Goal: Task Accomplishment & Management: Use online tool/utility

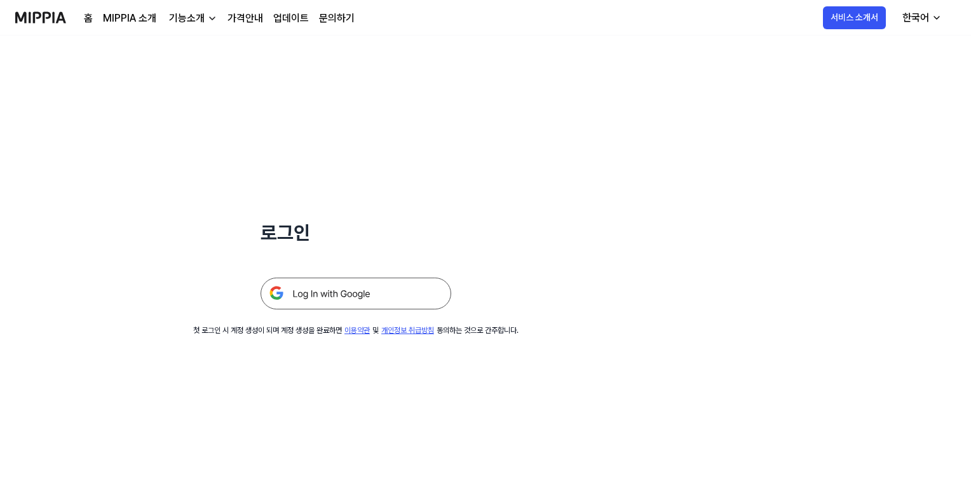
click at [348, 292] on img at bounding box center [355, 294] width 191 height 32
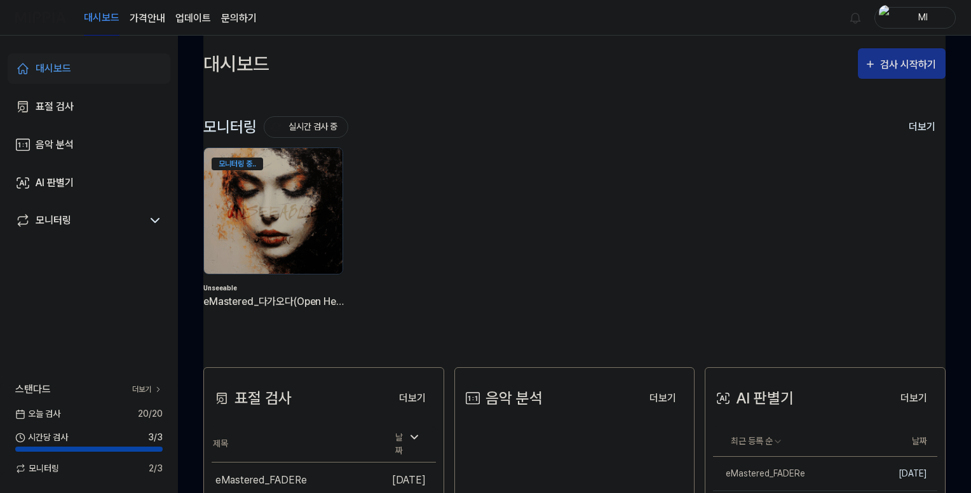
click at [884, 64] on div "검사 시작하기" at bounding box center [909, 65] width 59 height 17
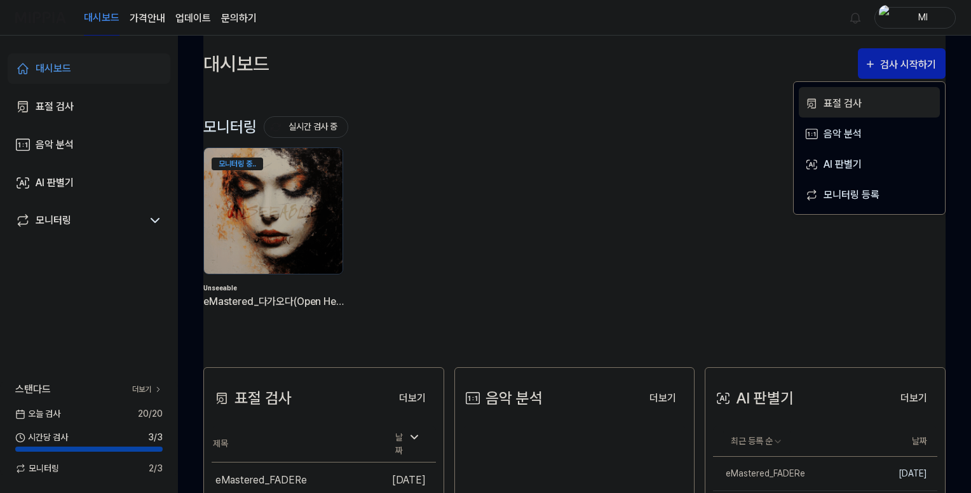
click at [841, 102] on div "표절 검사" at bounding box center [878, 103] width 111 height 17
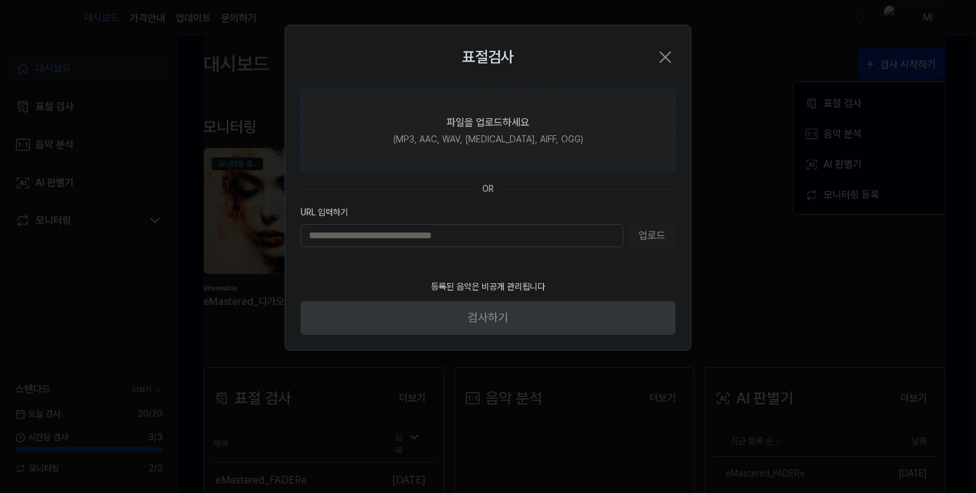
click at [471, 128] on div "파일을 업로드하세요" at bounding box center [488, 122] width 83 height 15
click at [0, 0] on input "파일을 업로드하세요 (MP3, AAC, WAV, [MEDICAL_DATA], AIFF, OGG)" at bounding box center [0, 0] width 0 height 0
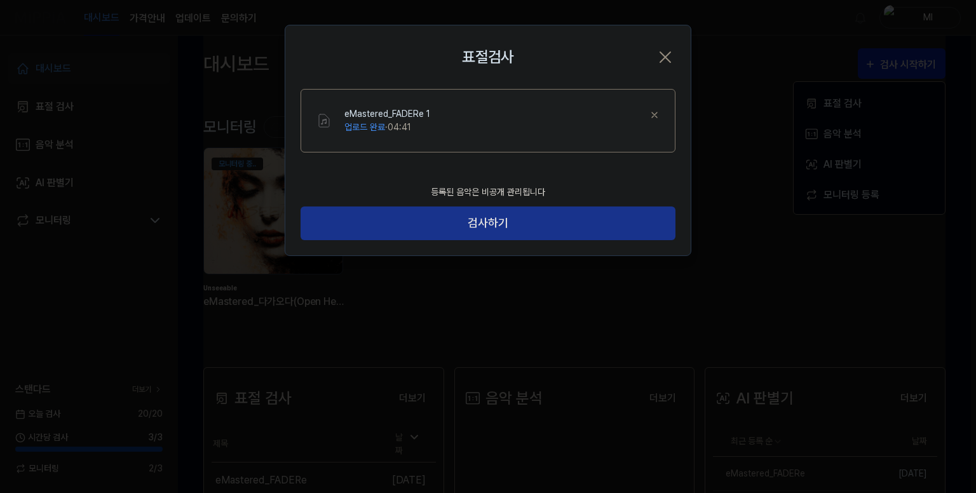
click at [483, 224] on button "검사하기" at bounding box center [488, 223] width 375 height 34
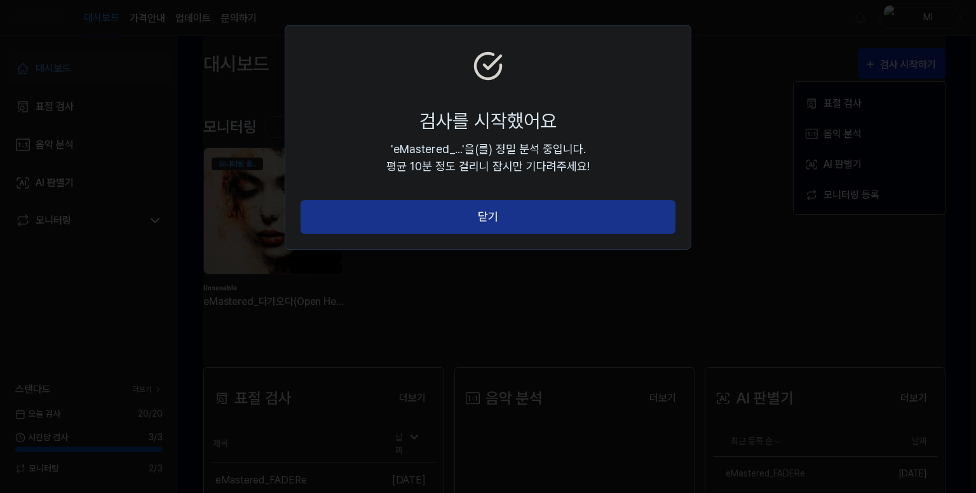
click at [487, 222] on button "닫기" at bounding box center [488, 217] width 375 height 34
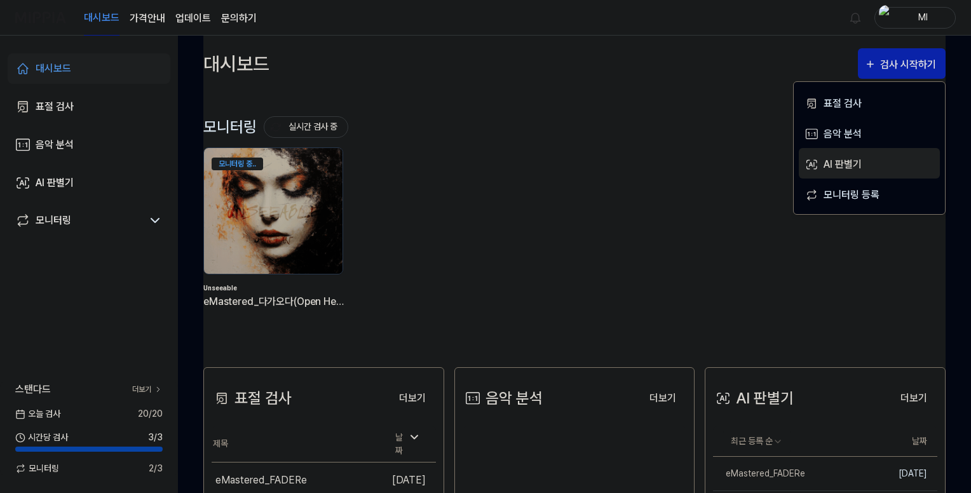
click at [851, 166] on div "AI 판별기" at bounding box center [878, 164] width 111 height 17
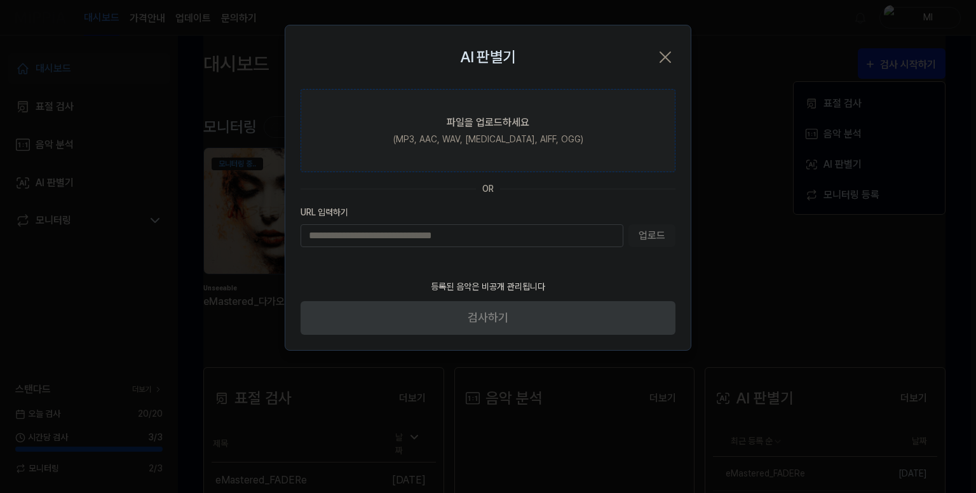
click at [477, 137] on div "(MP3, AAC, WAV, [MEDICAL_DATA], AIFF, OGG)" at bounding box center [488, 139] width 190 height 13
click at [0, 0] on input "파일을 업로드하세요 (MP3, AAC, WAV, [MEDICAL_DATA], AIFF, OGG)" at bounding box center [0, 0] width 0 height 0
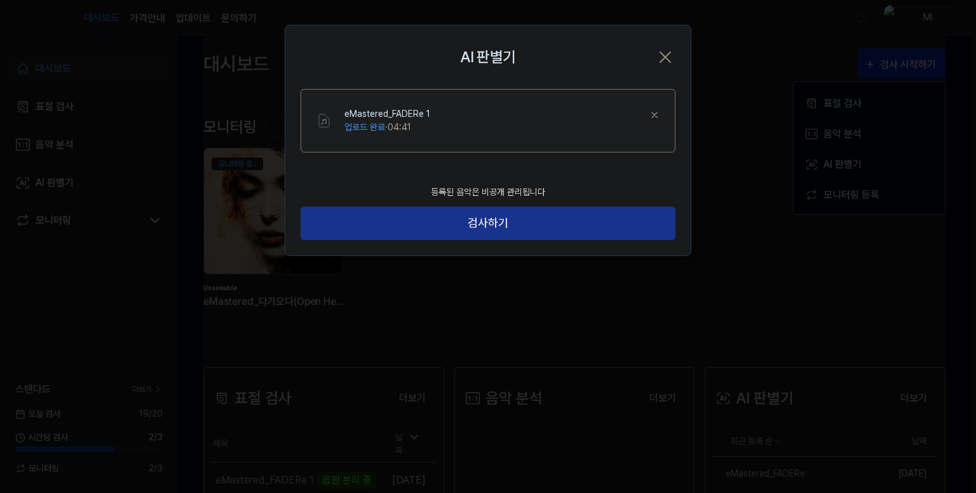
click at [488, 224] on button "검사하기" at bounding box center [488, 223] width 375 height 34
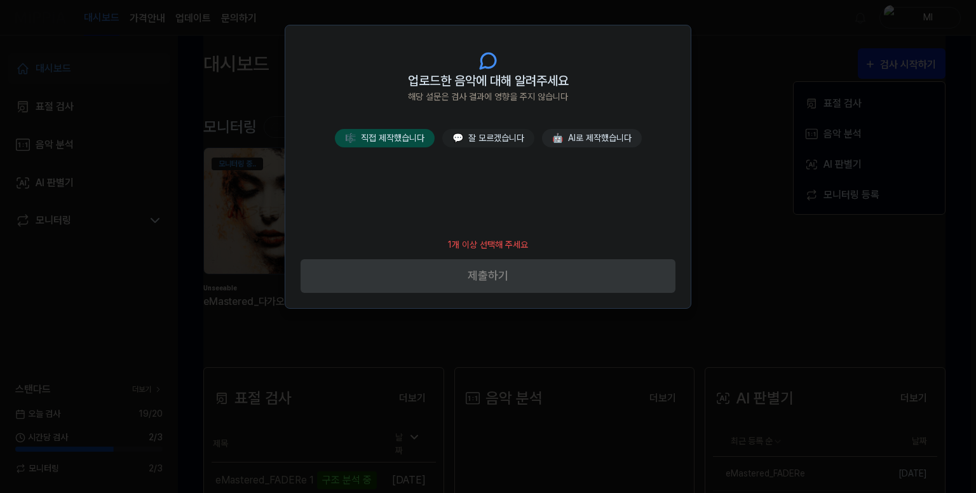
drag, startPoint x: 396, startPoint y: 143, endPoint x: 405, endPoint y: 143, distance: 8.9
click at [398, 143] on button "🎼 직접 제작했습니다" at bounding box center [385, 138] width 100 height 18
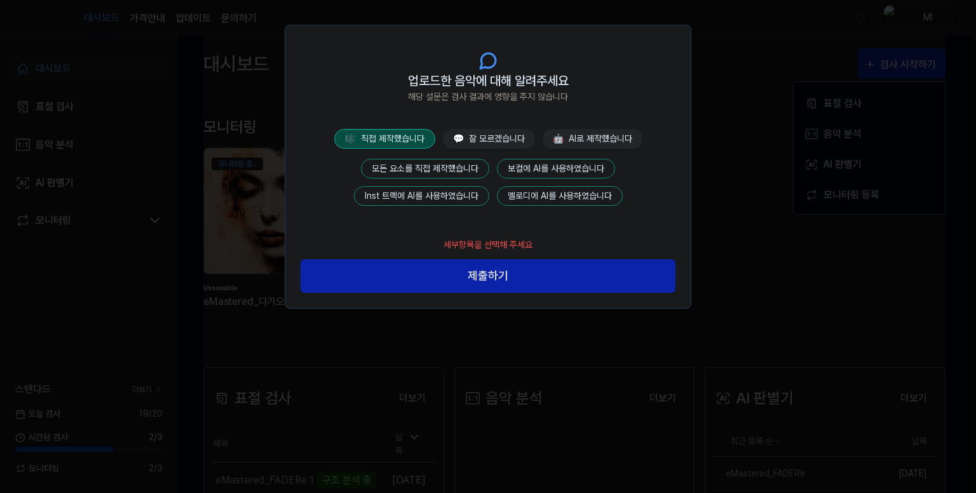
click at [443, 165] on button "모든 요소를 직접 제작했습니다" at bounding box center [425, 169] width 128 height 20
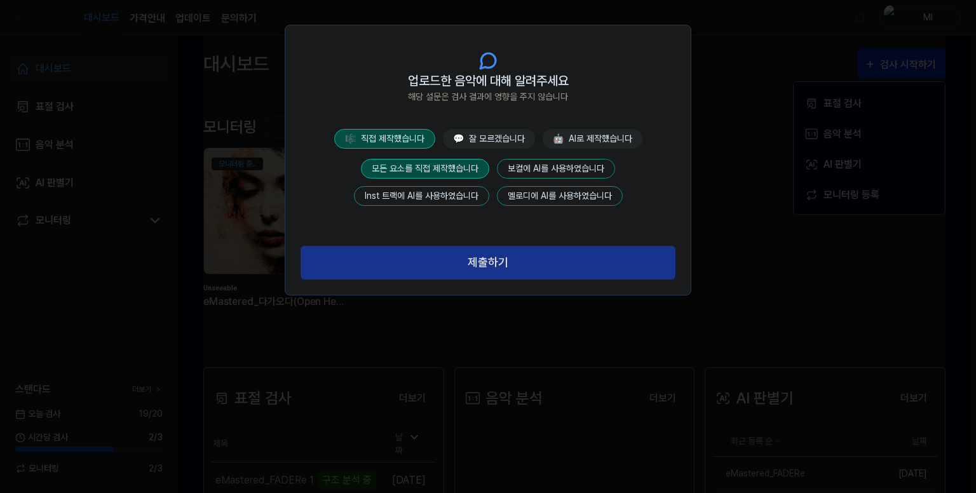
click at [492, 260] on button "제출하기" at bounding box center [488, 263] width 375 height 34
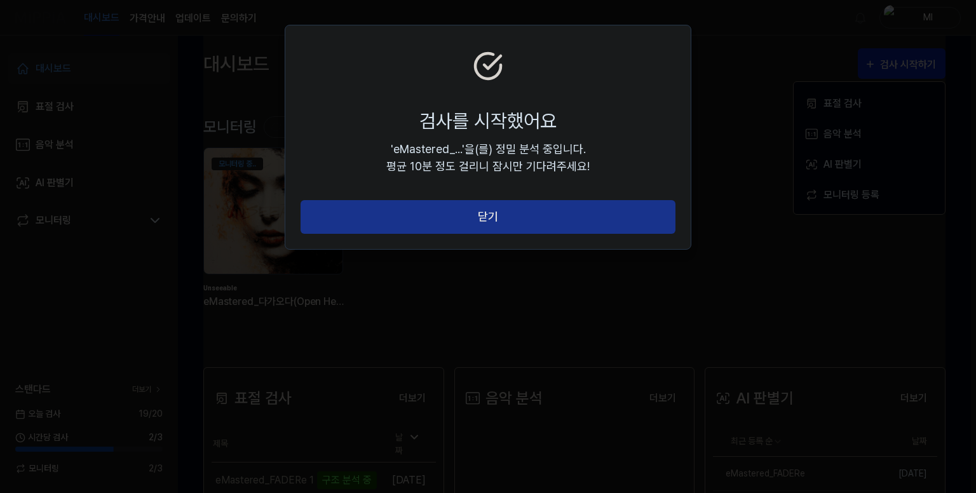
click at [489, 211] on button "닫기" at bounding box center [488, 217] width 375 height 34
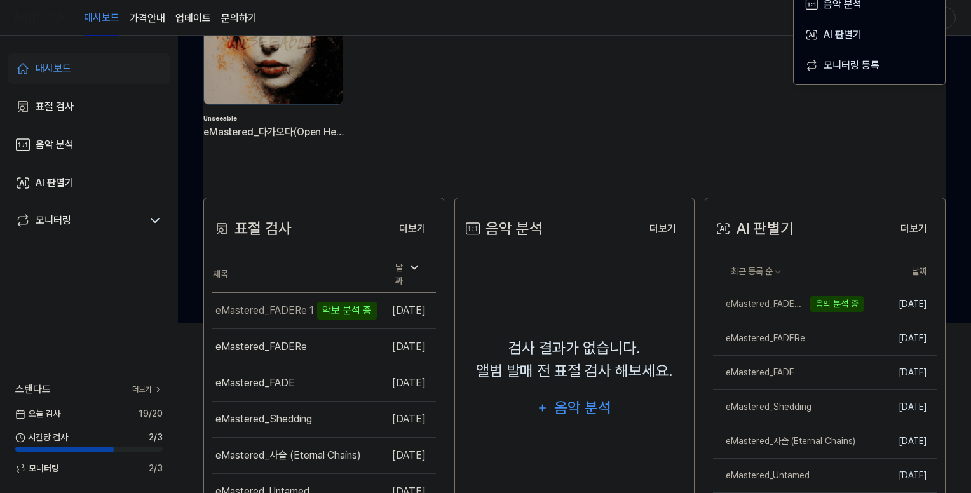
scroll to position [127, 0]
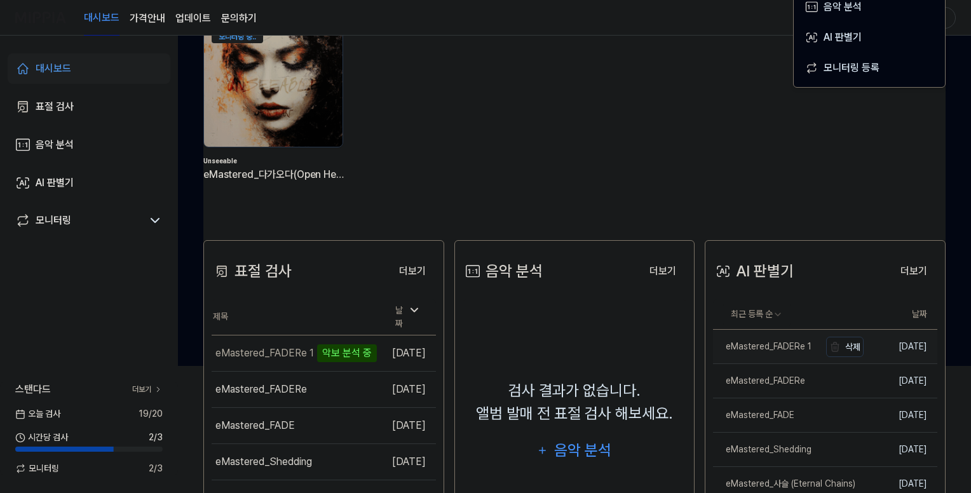
click at [766, 344] on div "eMastered_FADERe 1" at bounding box center [762, 346] width 98 height 13
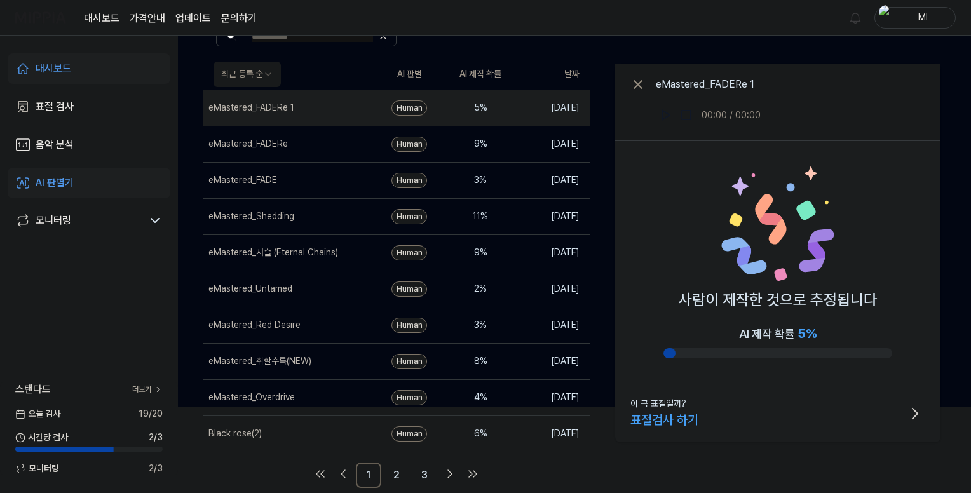
scroll to position [0, 0]
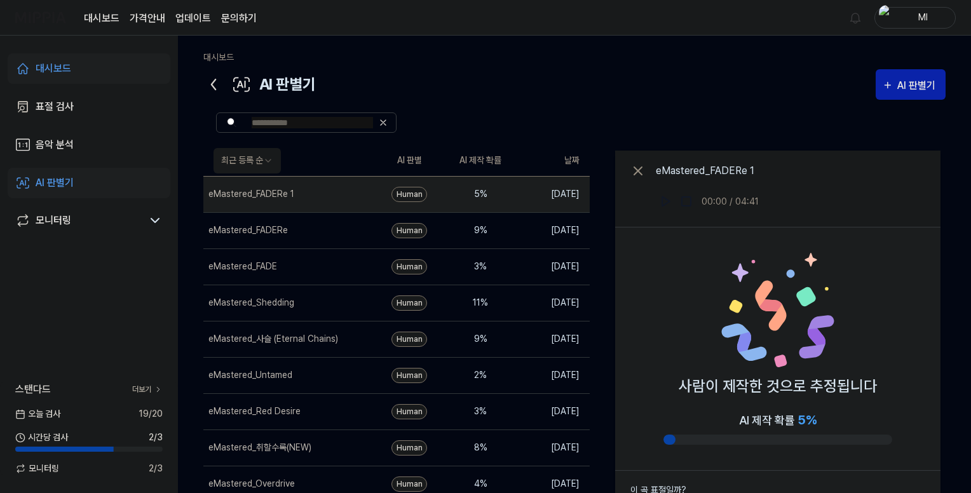
click at [215, 83] on icon at bounding box center [213, 84] width 20 height 20
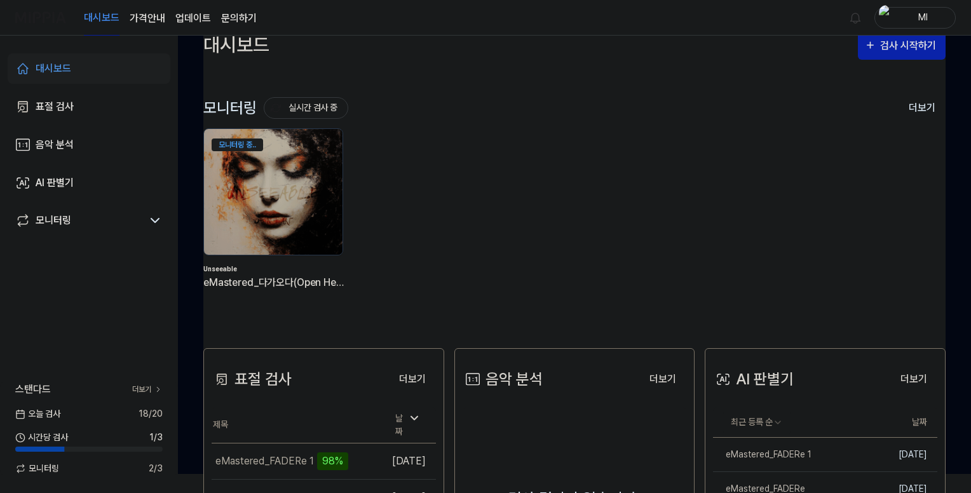
scroll to position [127, 0]
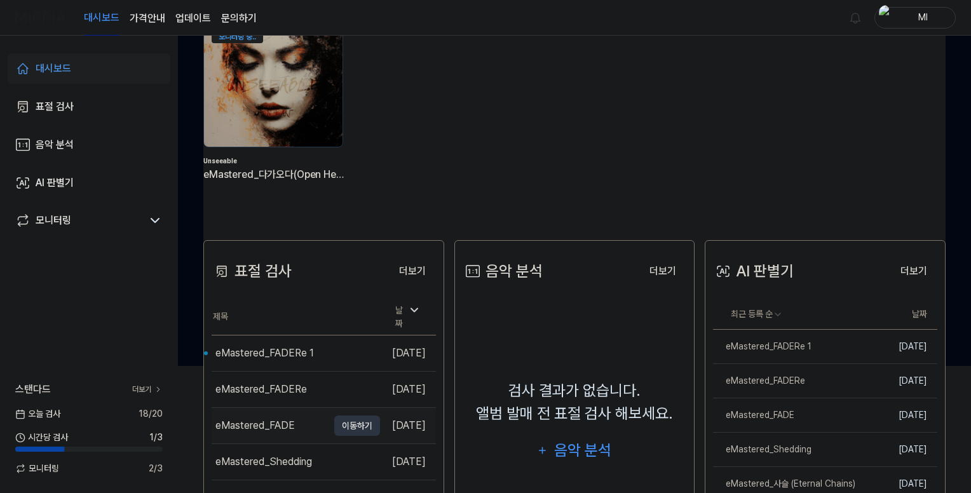
click at [262, 422] on div "eMastered_FADE" at bounding box center [254, 425] width 79 height 15
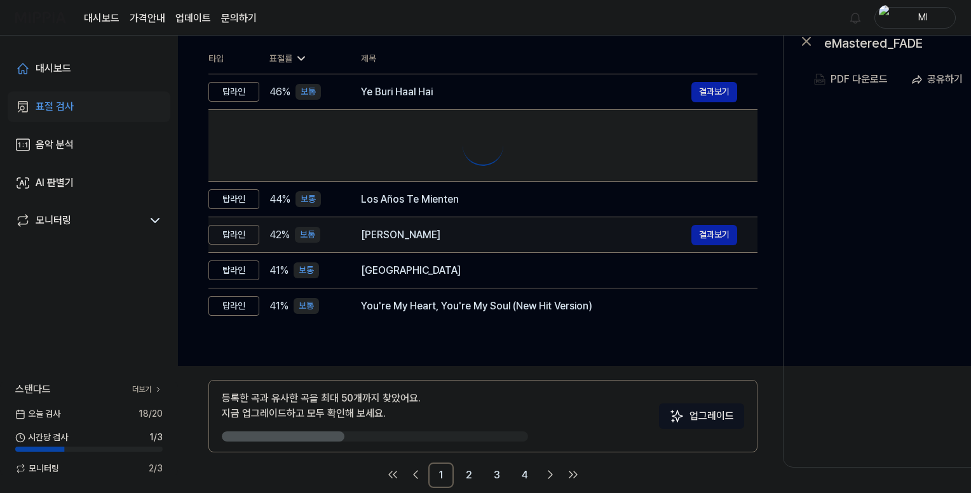
scroll to position [0, 0]
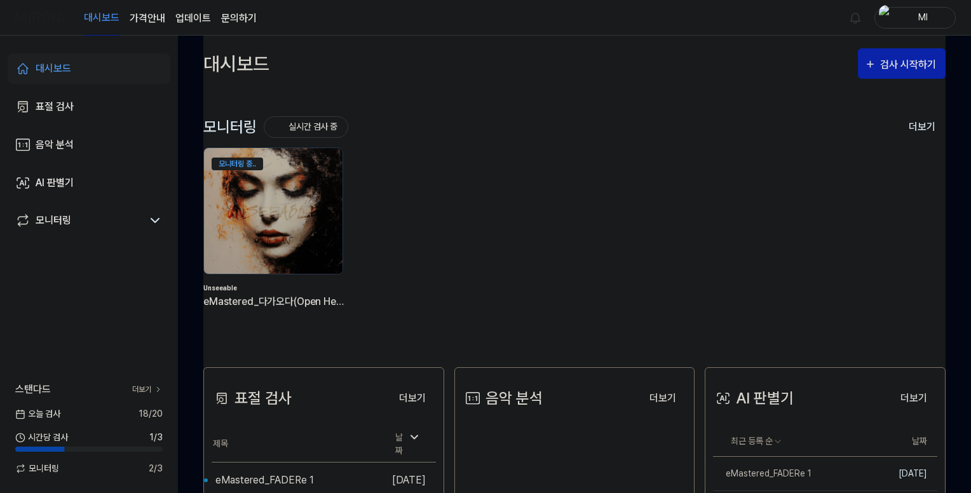
scroll to position [127, 0]
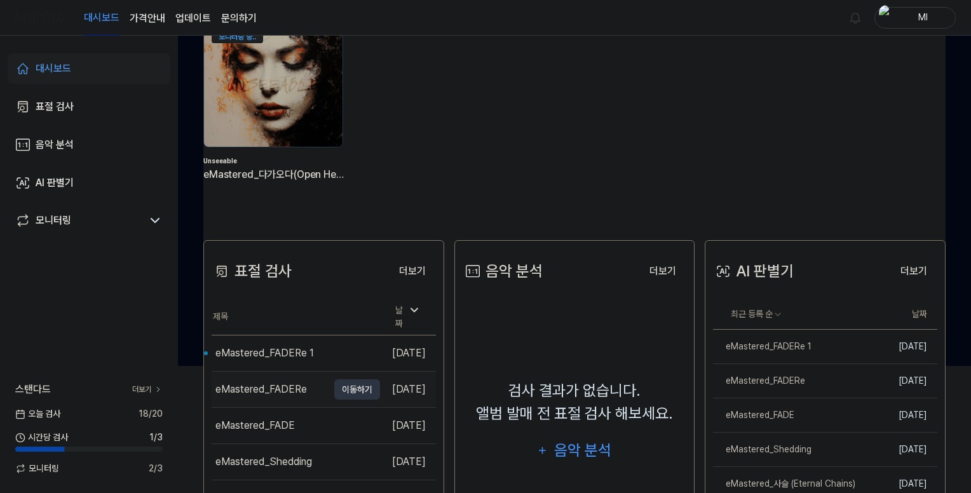
click at [281, 387] on div "eMastered_FADERe" at bounding box center [260, 389] width 91 height 15
click at [278, 346] on div "eMastered_FADERe 1" at bounding box center [264, 353] width 98 height 15
click at [267, 346] on div "eMastered_FADERe 1" at bounding box center [264, 353] width 98 height 15
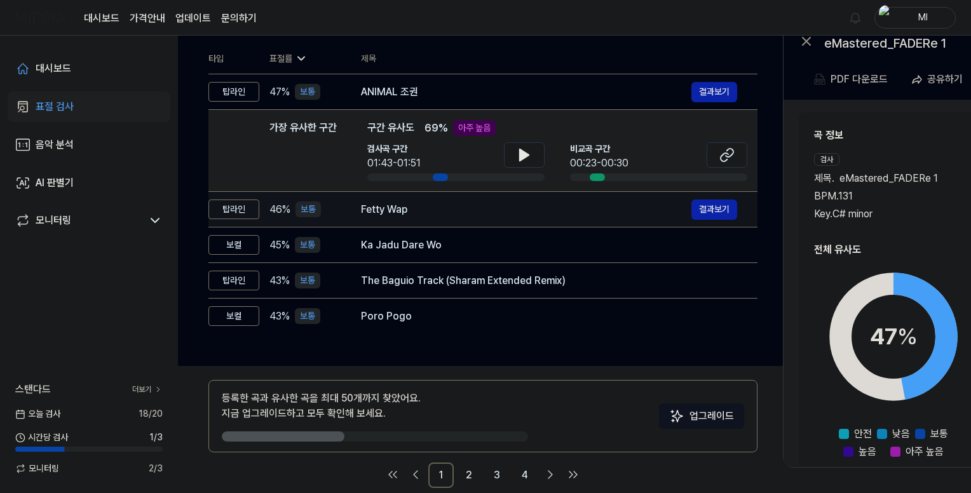
scroll to position [0, 0]
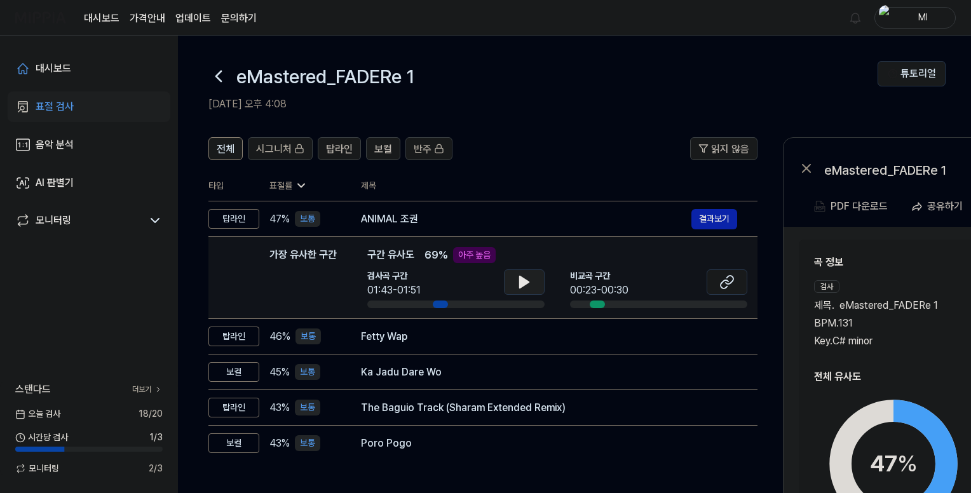
click at [534, 278] on button at bounding box center [524, 281] width 41 height 25
click at [518, 278] on icon at bounding box center [524, 281] width 15 height 15
click at [729, 281] on icon at bounding box center [726, 281] width 15 height 15
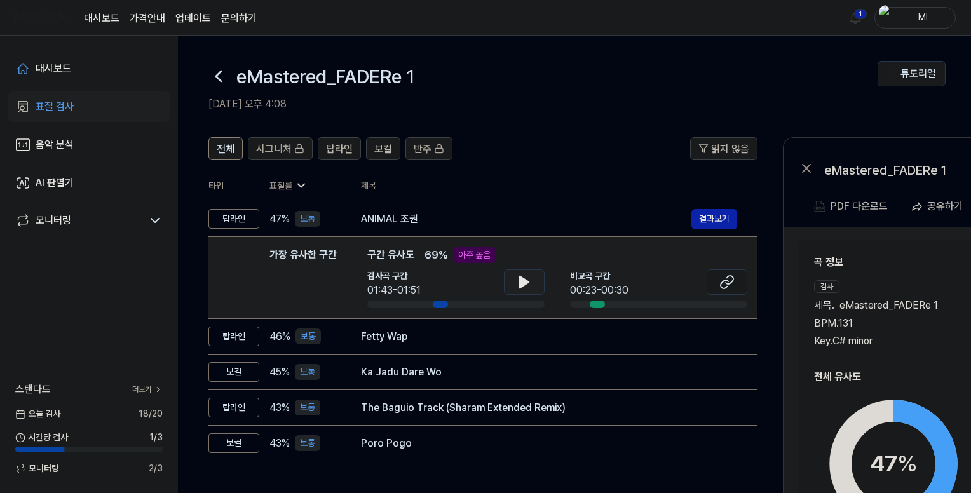
click at [527, 280] on icon at bounding box center [524, 281] width 15 height 15
click at [525, 283] on icon at bounding box center [526, 282] width 3 height 10
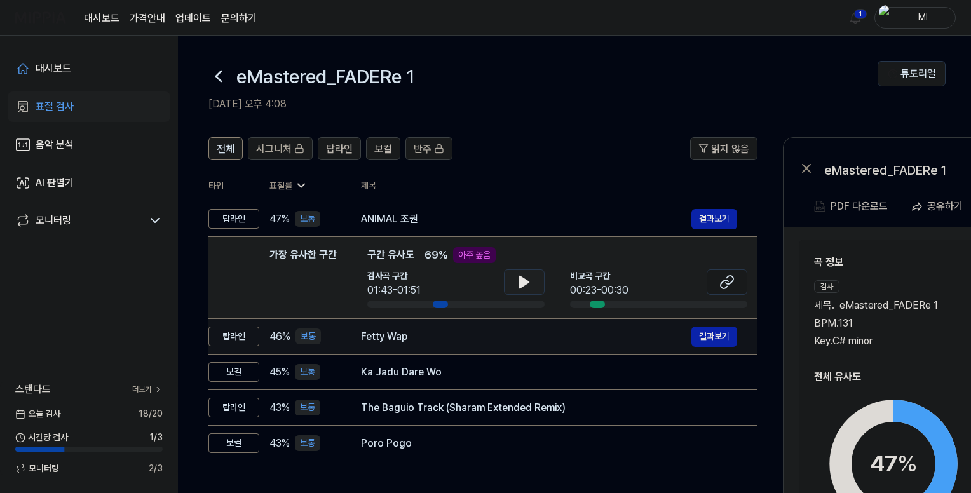
click at [437, 336] on div "Fetty Wap" at bounding box center [526, 336] width 330 height 15
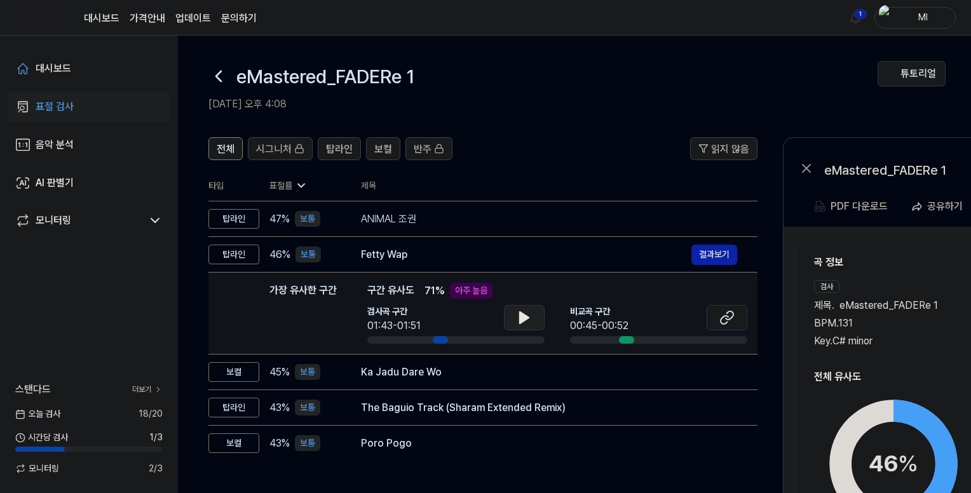
click at [523, 319] on icon at bounding box center [524, 317] width 9 height 11
click at [521, 318] on icon at bounding box center [521, 318] width 3 height 10
click at [727, 319] on icon at bounding box center [730, 315] width 8 height 8
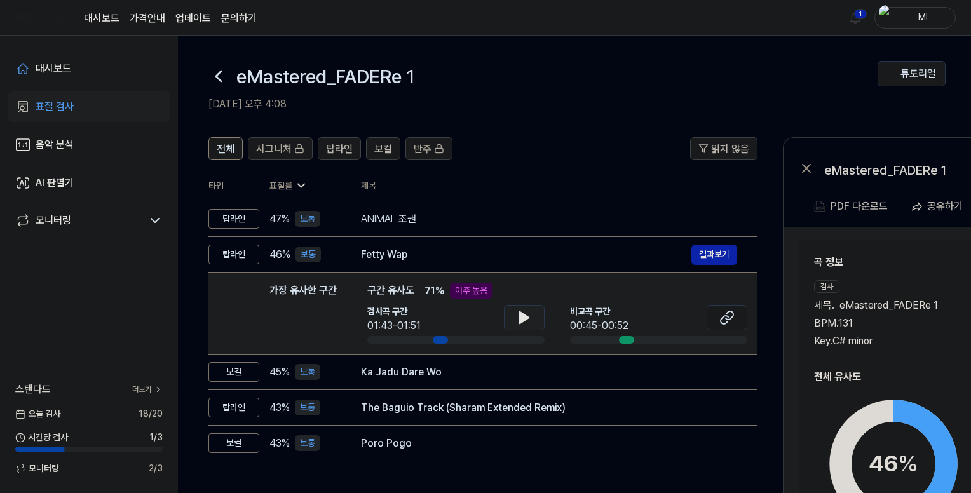
click at [924, 273] on div "곡 정보 검사 제목 . eMastered_FADERe 1 BPM. 131 Key. C# minor 비교 제목 . Fetty Wap BPM. 1…" at bounding box center [985, 302] width 342 height 94
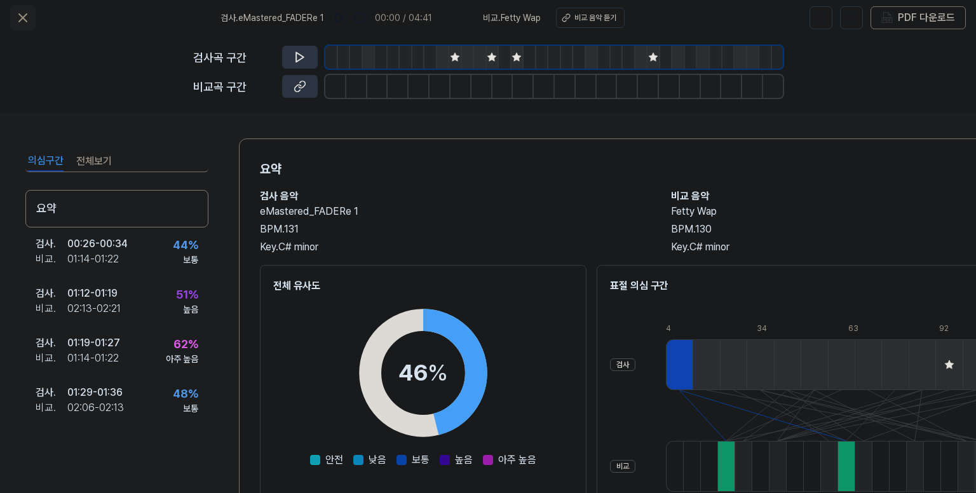
click at [23, 17] on icon at bounding box center [23, 18] width 8 height 8
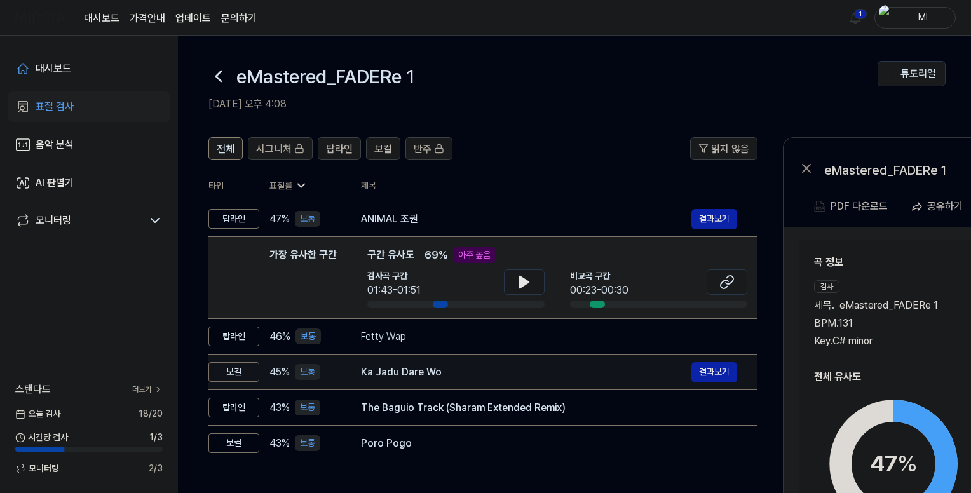
click at [443, 375] on div "Ka Jadu Dare Wo" at bounding box center [526, 372] width 330 height 15
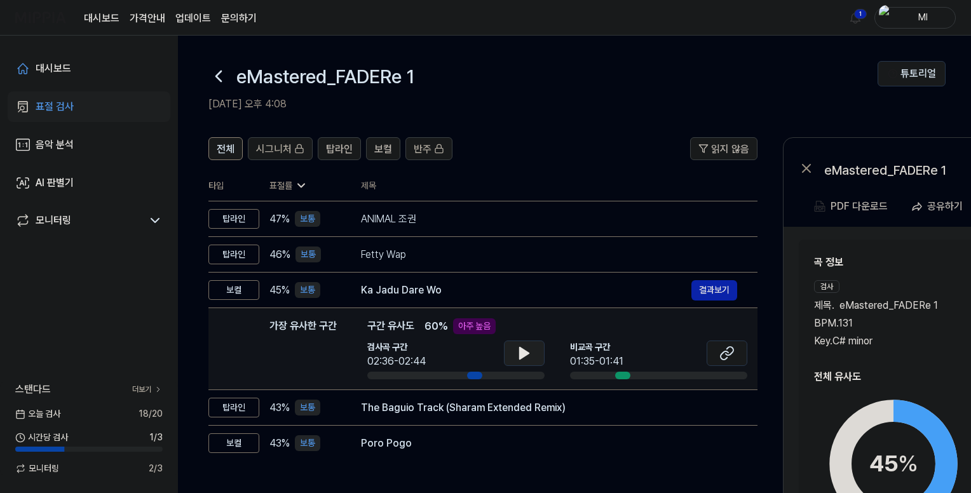
click at [517, 353] on icon at bounding box center [524, 353] width 15 height 15
click at [522, 354] on icon at bounding box center [521, 353] width 3 height 10
click at [734, 354] on button at bounding box center [726, 353] width 41 height 25
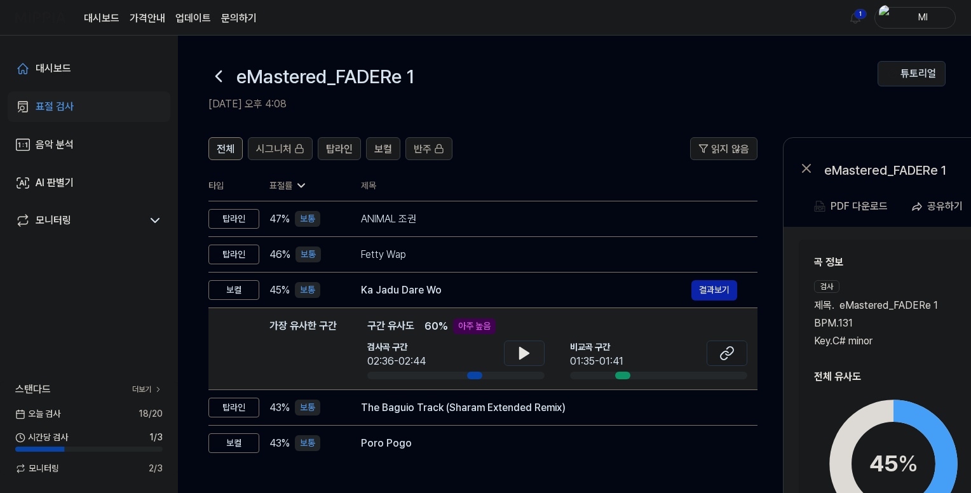
click at [521, 350] on icon at bounding box center [524, 353] width 9 height 11
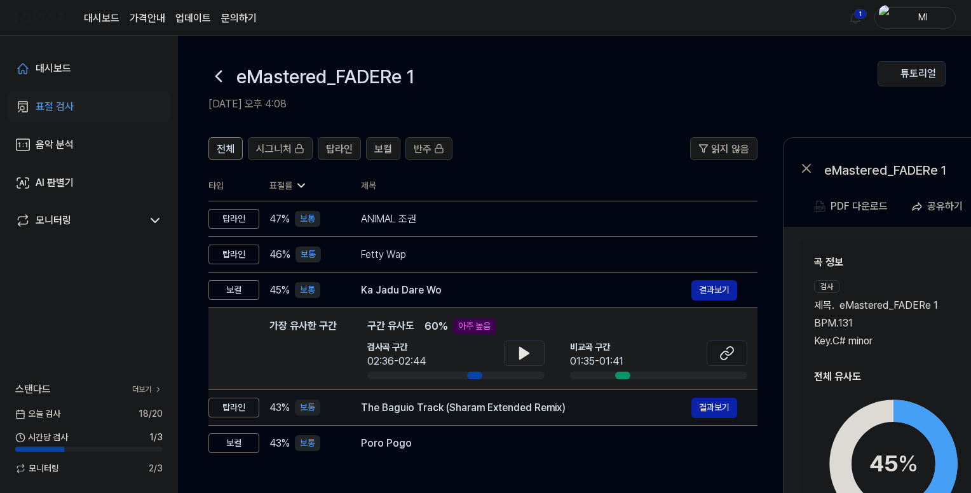
click at [582, 405] on div "The Baguio Track (Sharam Extended Remix)" at bounding box center [526, 407] width 330 height 15
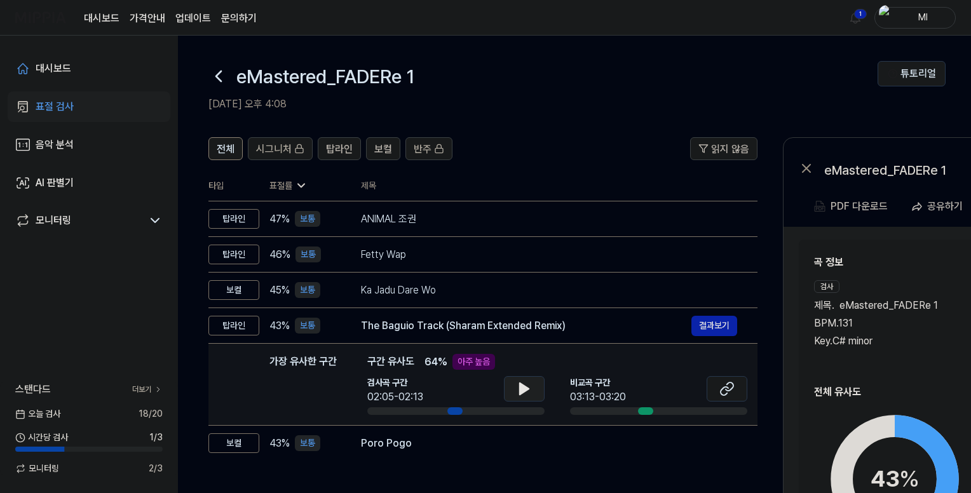
click at [517, 391] on icon at bounding box center [524, 388] width 15 height 15
click at [723, 388] on icon at bounding box center [724, 391] width 8 height 8
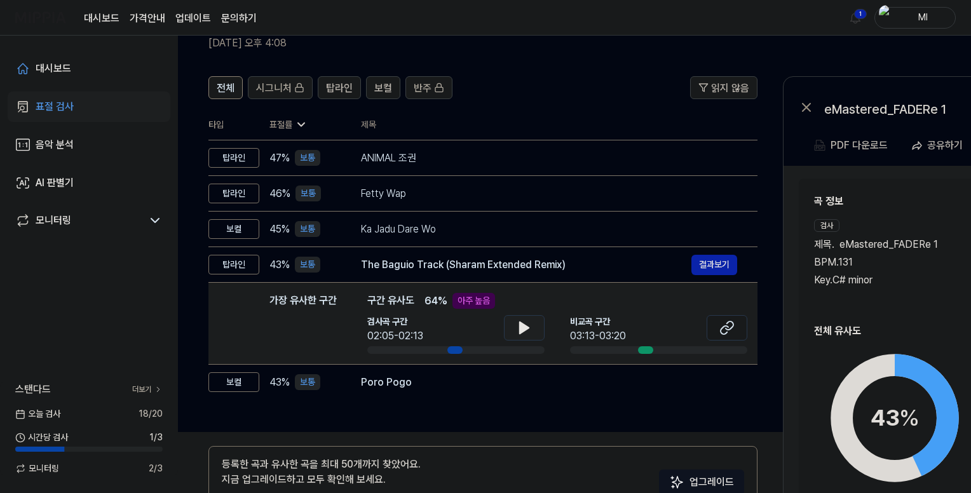
scroll to position [127, 0]
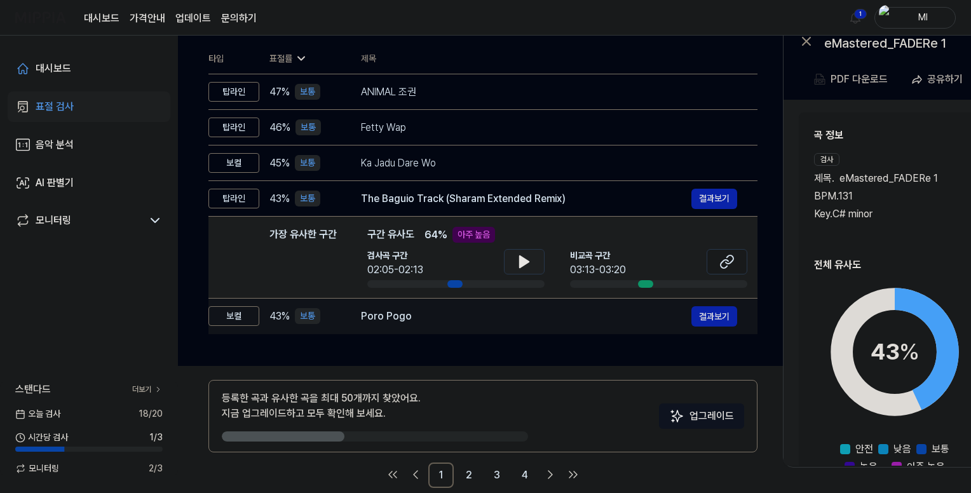
click at [437, 314] on div "Poro Pogo" at bounding box center [526, 316] width 330 height 15
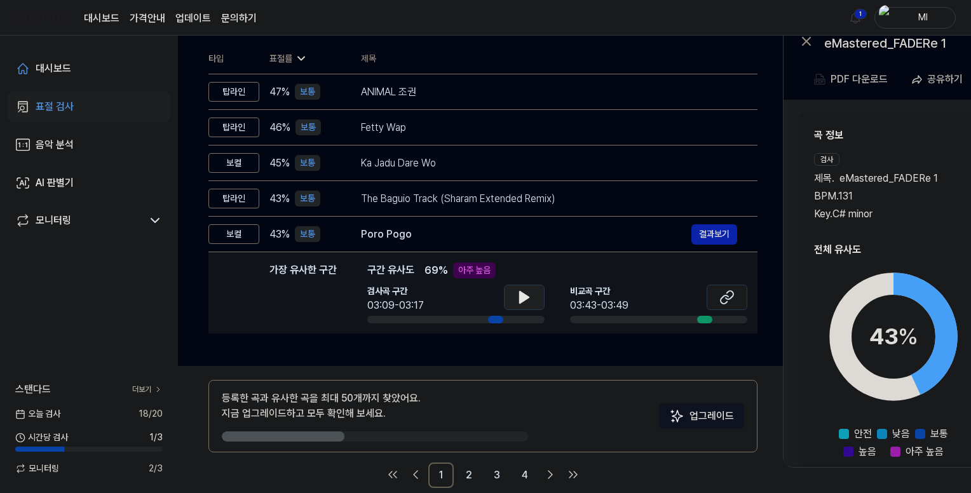
click at [518, 297] on icon at bounding box center [524, 297] width 15 height 15
click at [724, 300] on icon at bounding box center [726, 297] width 15 height 15
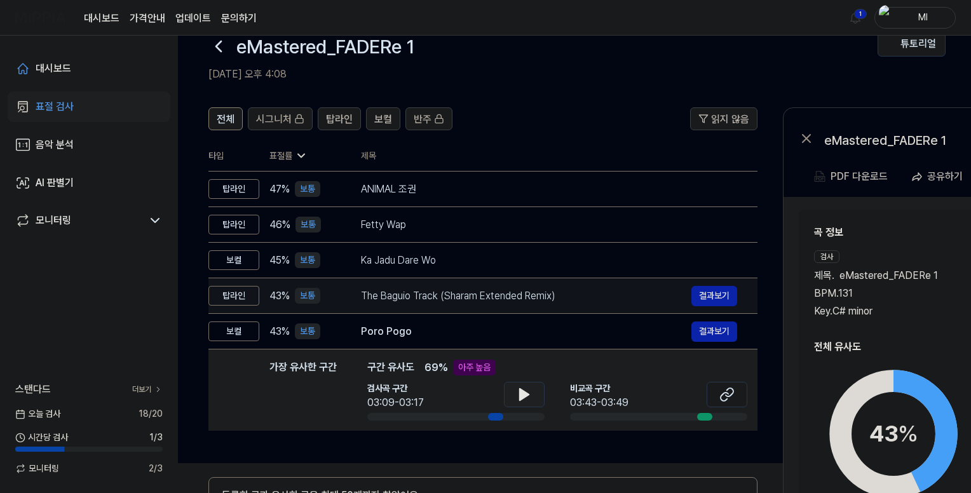
scroll to position [0, 0]
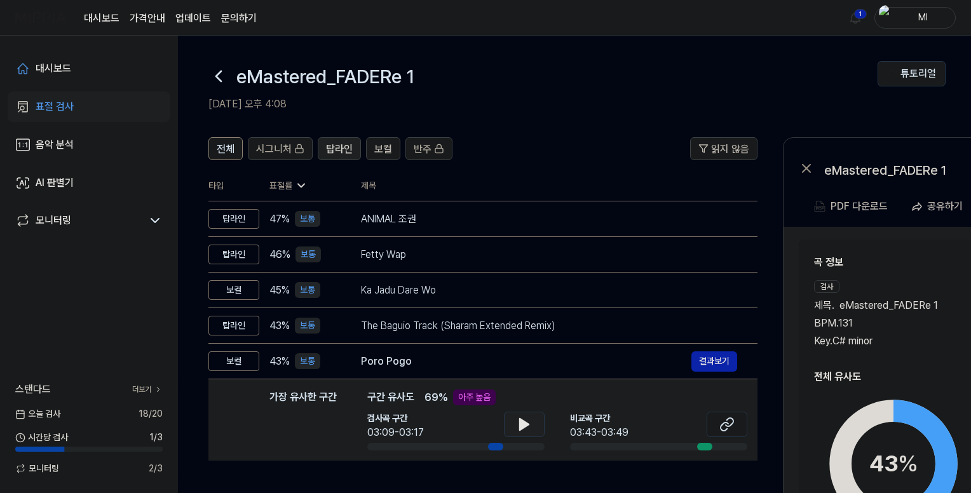
click at [335, 144] on span "탑라인" at bounding box center [339, 149] width 27 height 15
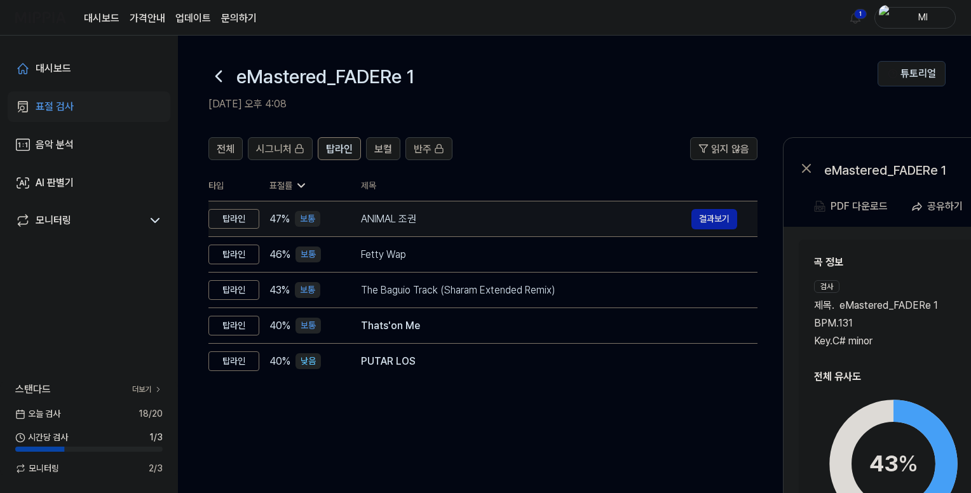
click at [388, 218] on div "ANIMAL 조권" at bounding box center [526, 219] width 330 height 15
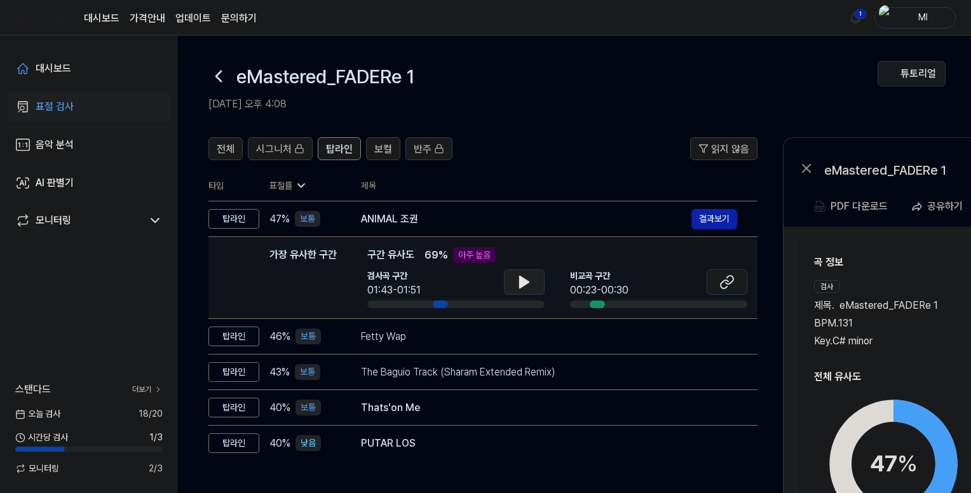
click at [520, 278] on icon at bounding box center [524, 281] width 9 height 11
click at [525, 280] on icon at bounding box center [526, 282] width 3 height 10
